Goal: Information Seeking & Learning: Learn about a topic

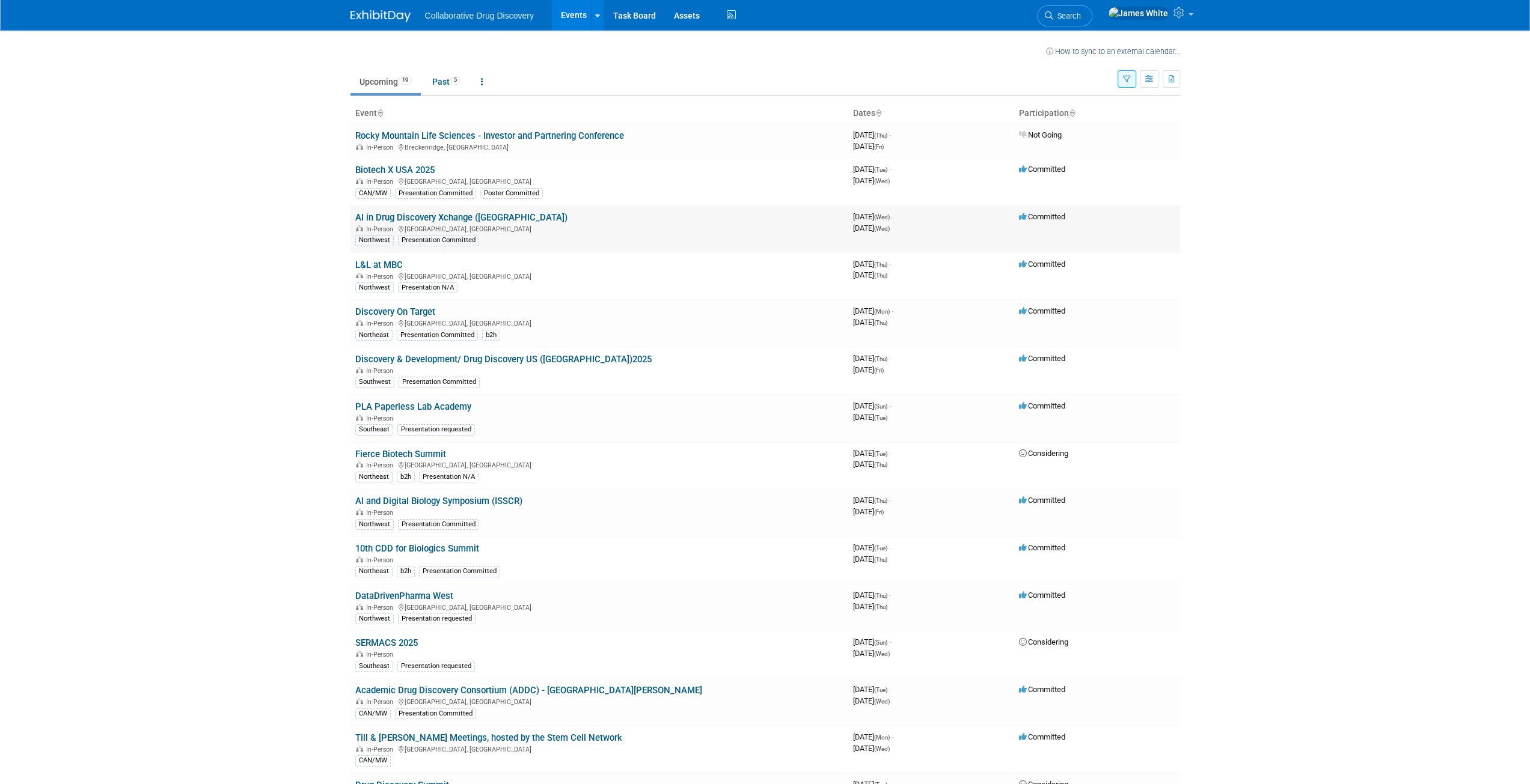
click at [491, 213] on link "AI in Drug Discovery Xchange ([GEOGRAPHIC_DATA])" at bounding box center [462, 217] width 212 height 11
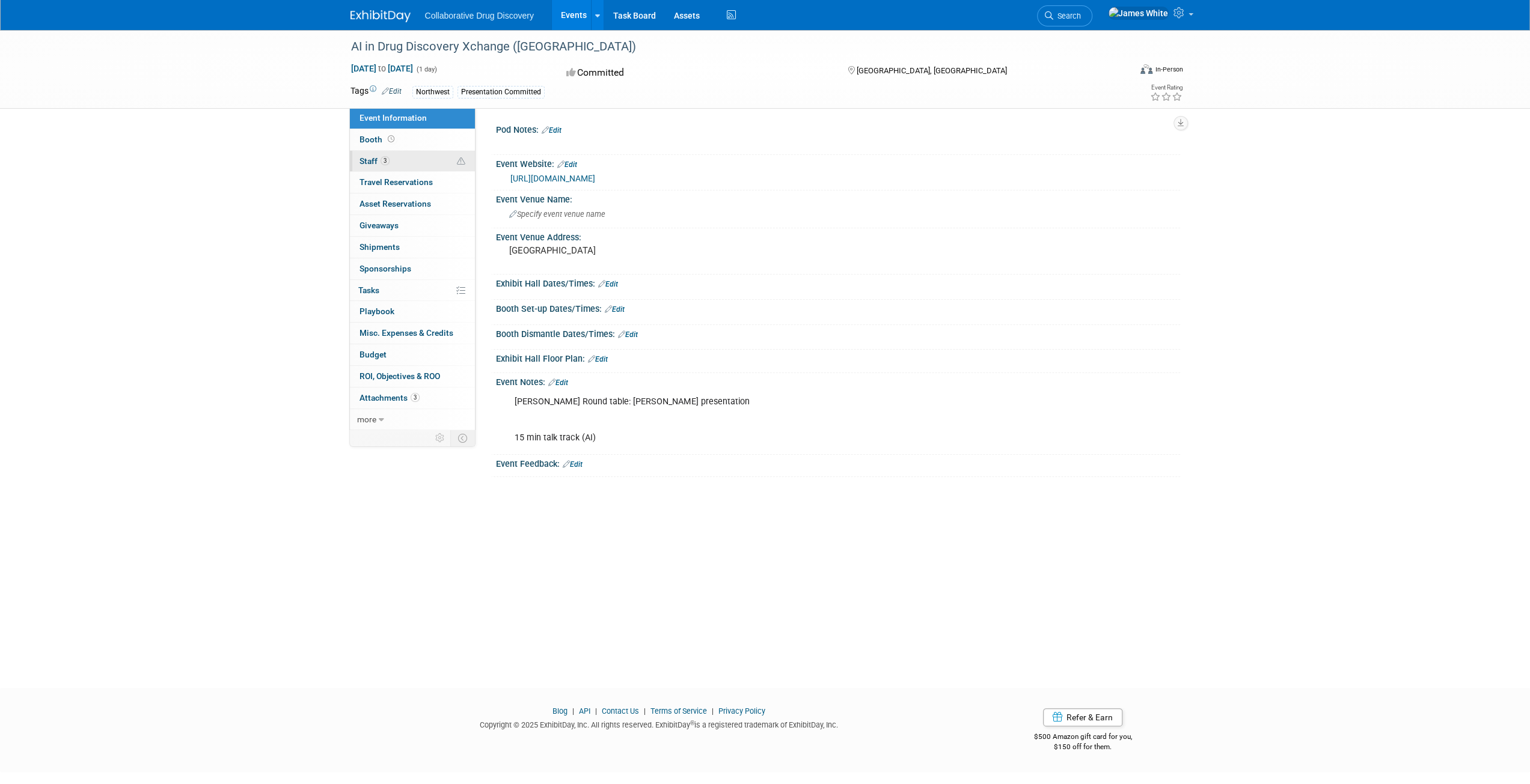
click at [393, 155] on link "3 Staff 3" at bounding box center [412, 161] width 125 height 21
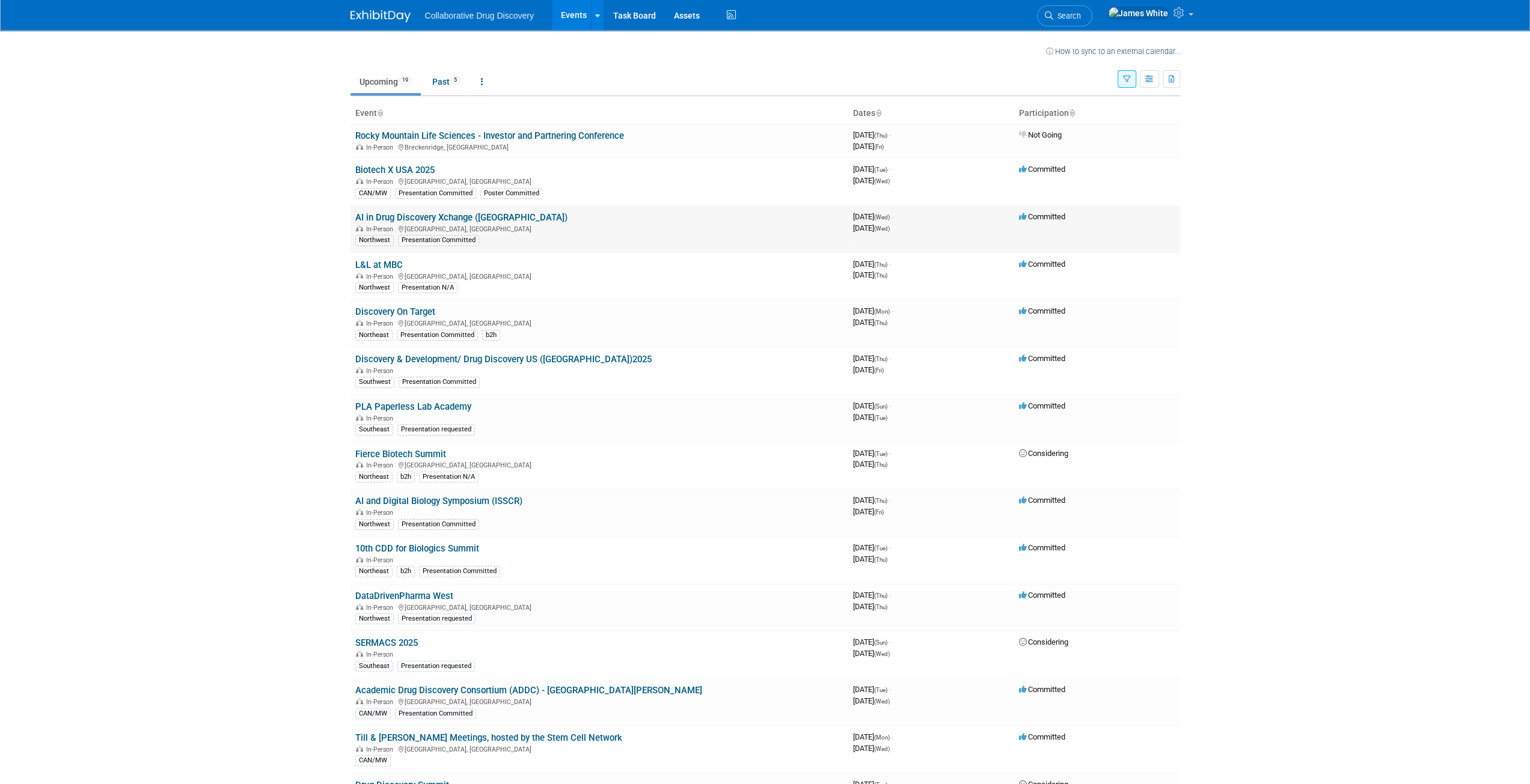
click at [434, 215] on link "AI in Drug Discovery Xchange ([GEOGRAPHIC_DATA])" at bounding box center [462, 217] width 212 height 11
click at [543, 221] on link "AI in Drug Discovery Xchange ([GEOGRAPHIC_DATA])" at bounding box center [462, 217] width 212 height 11
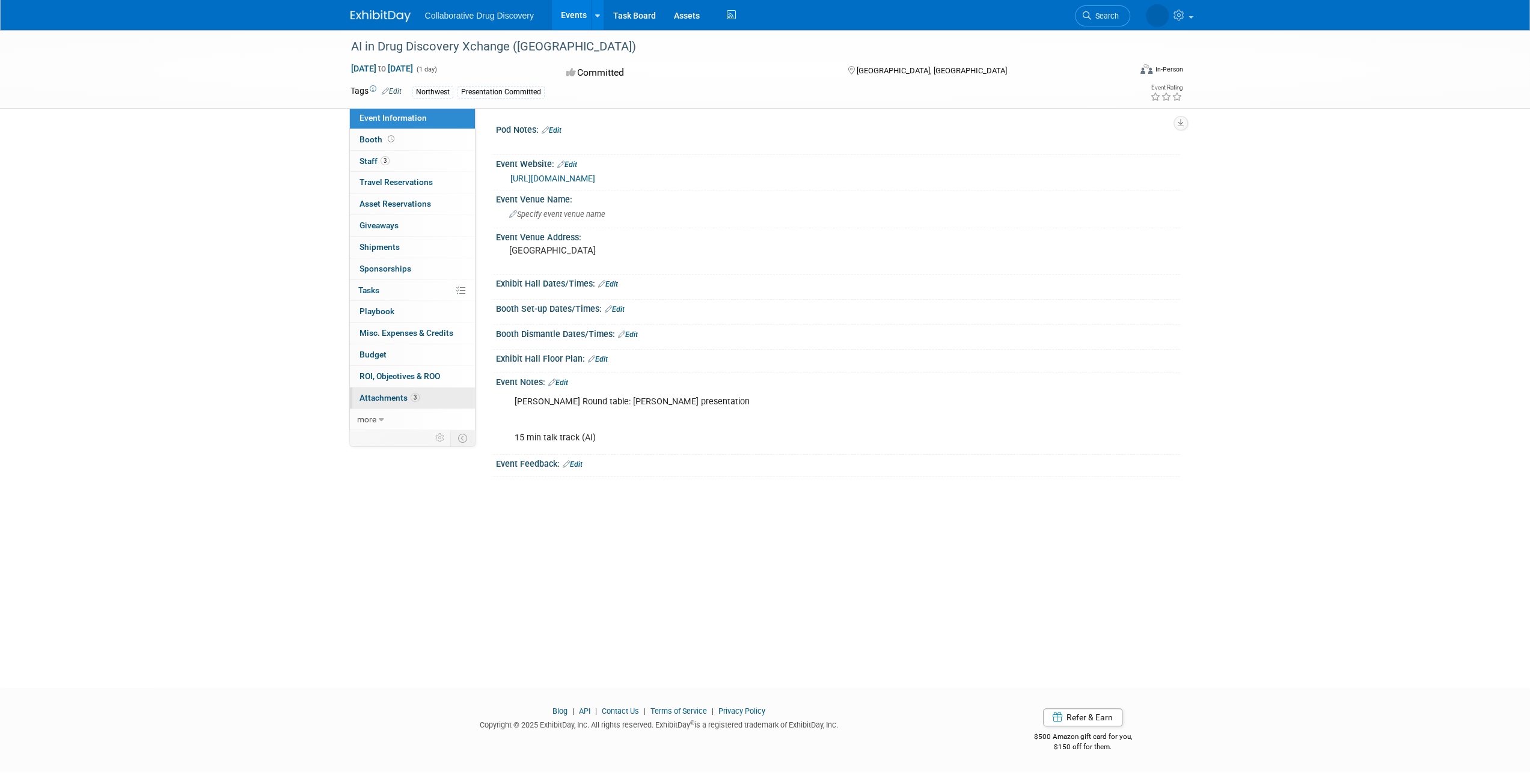
click at [390, 397] on span "Attachments 3" at bounding box center [389, 398] width 60 height 10
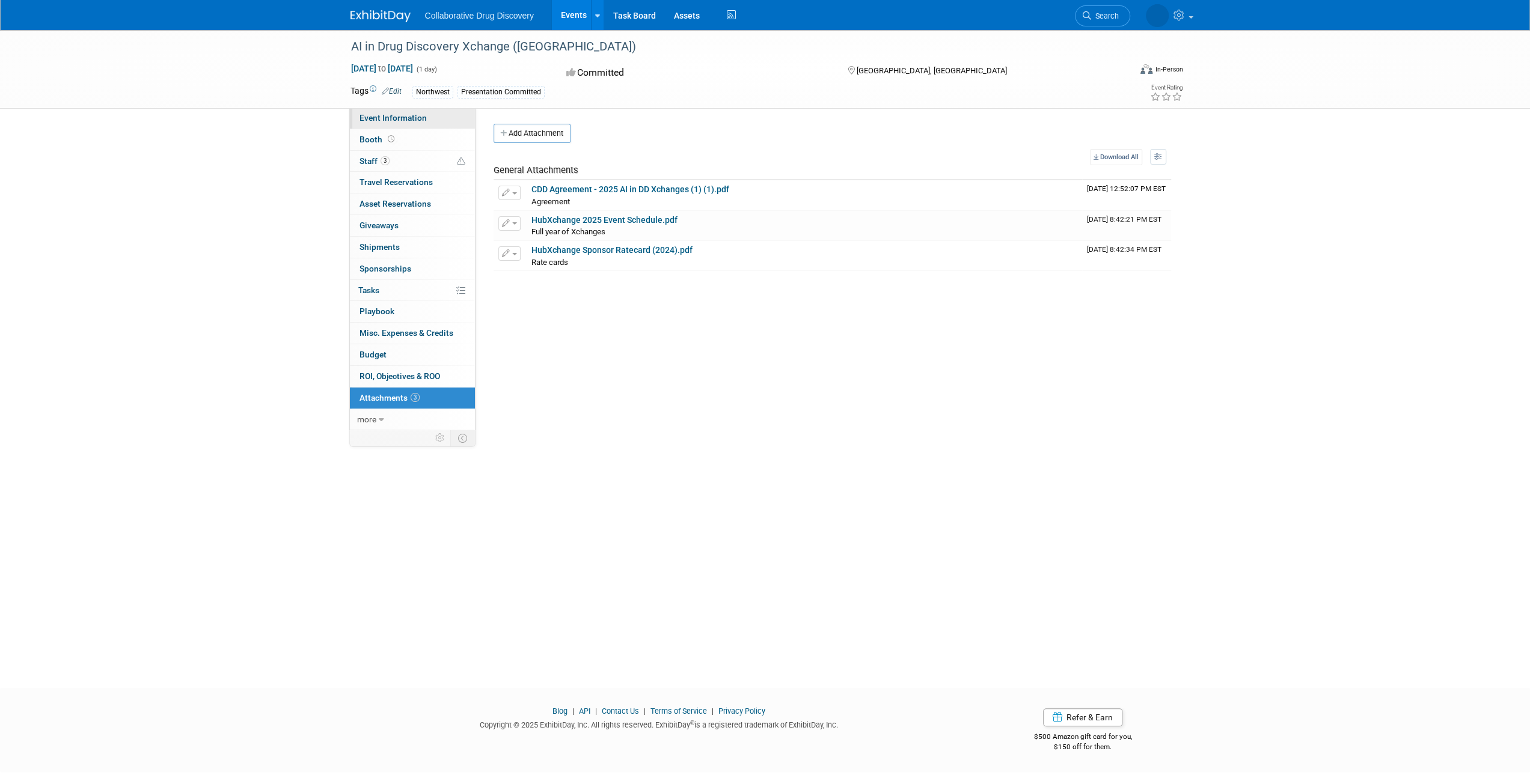
click at [420, 113] on link "Event Information" at bounding box center [412, 118] width 125 height 21
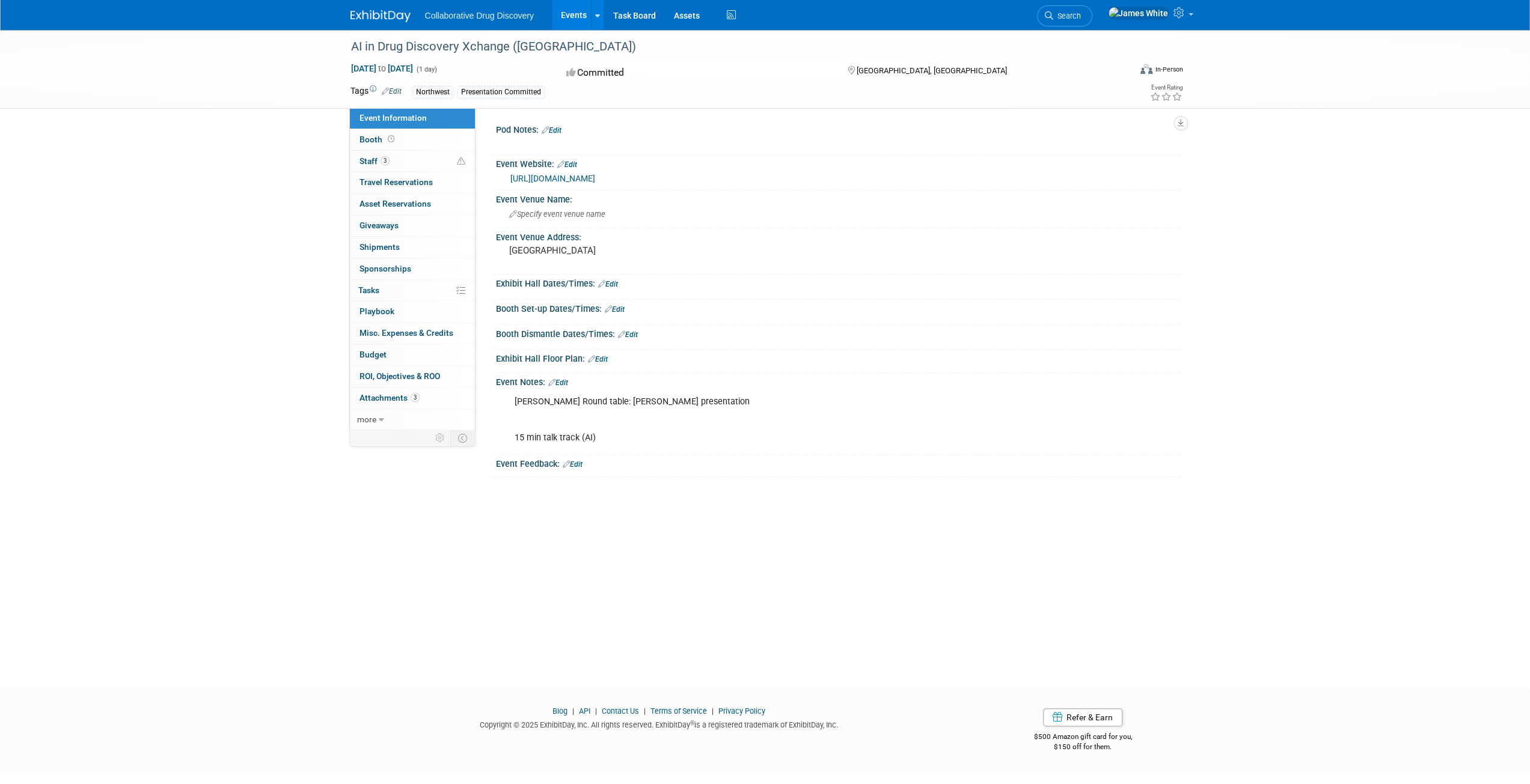
click at [551, 181] on link "[URL][DOMAIN_NAME]" at bounding box center [553, 178] width 85 height 10
click at [1052, 412] on div "[PERSON_NAME] Round table: [PERSON_NAME] presentation 15 min talk track (AI)" at bounding box center [782, 419] width 551 height 60
